Goal: Check status: Check status

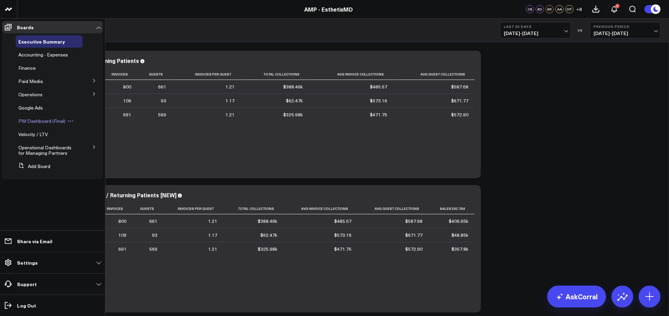
click at [51, 118] on span "PM Dashboard (Final)" at bounding box center [41, 121] width 47 height 6
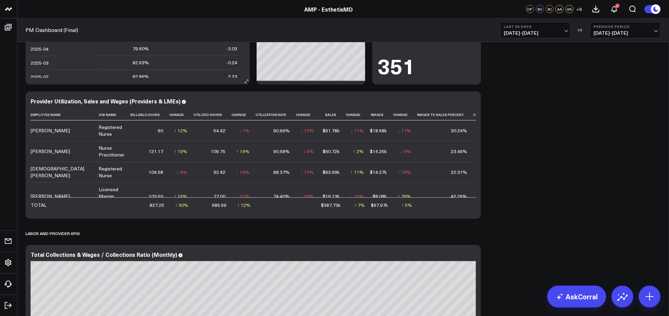
scroll to position [882, 0]
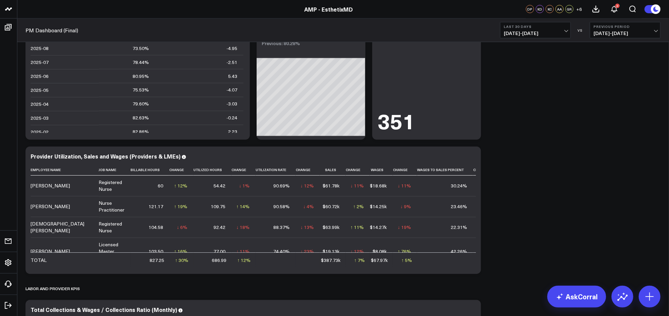
click at [566, 32] on span "07/13/25 - 08/11/25" at bounding box center [535, 33] width 63 height 5
click at [522, 213] on link "Custom Dates" at bounding box center [535, 217] width 70 height 13
select select "7"
select select "2025"
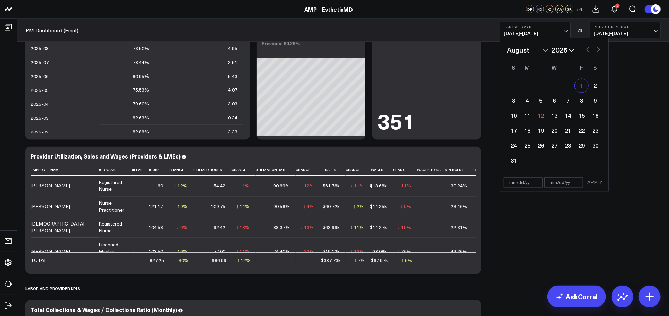
click at [581, 87] on div "1" at bounding box center [582, 86] width 14 height 14
type input "08/01/25"
select select "7"
select select "2025"
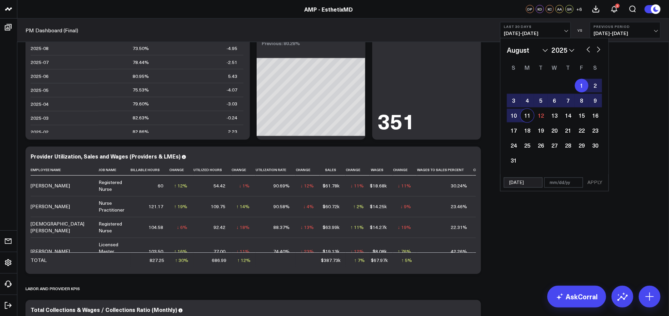
click at [526, 114] on div "11" at bounding box center [527, 116] width 14 height 14
type input "[DATE]"
select select "7"
select select "2025"
click at [594, 179] on button "APPLY" at bounding box center [595, 182] width 20 height 10
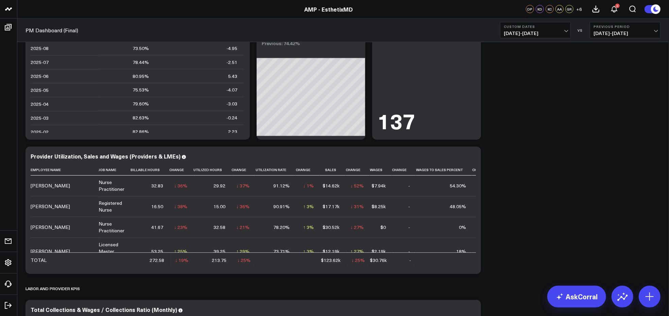
click at [621, 32] on span "07/21/25 - 07/31/25" at bounding box center [624, 33] width 63 height 5
click at [611, 84] on link "No Comparison" at bounding box center [625, 84] width 70 height 13
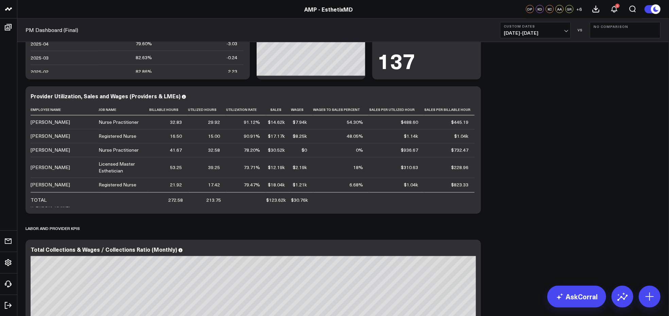
scroll to position [945, 0]
